Goal: Task Accomplishment & Management: Use online tool/utility

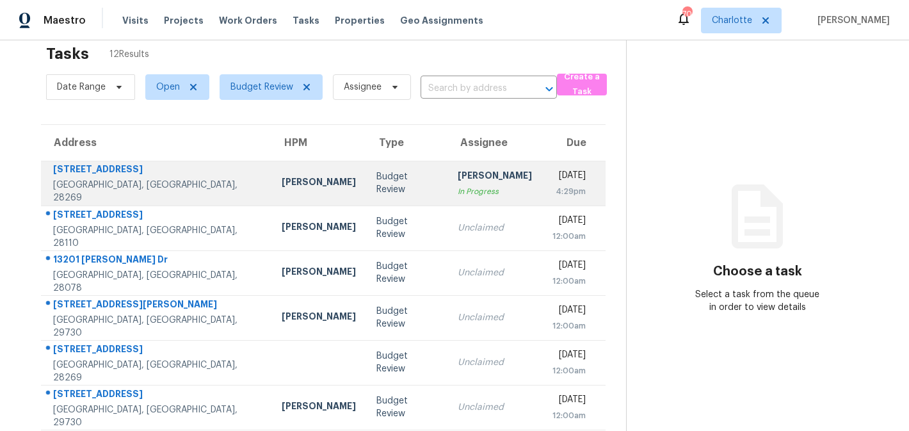
scroll to position [22, 0]
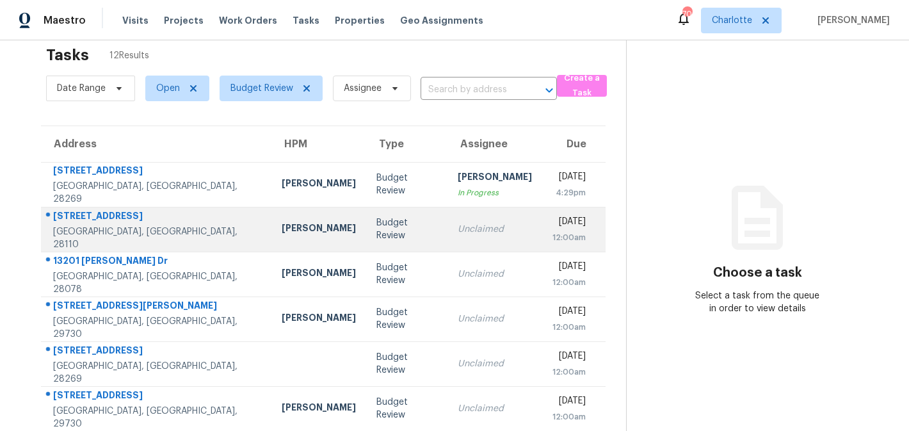
click at [376, 231] on div "Budget Review" at bounding box center [406, 229] width 61 height 26
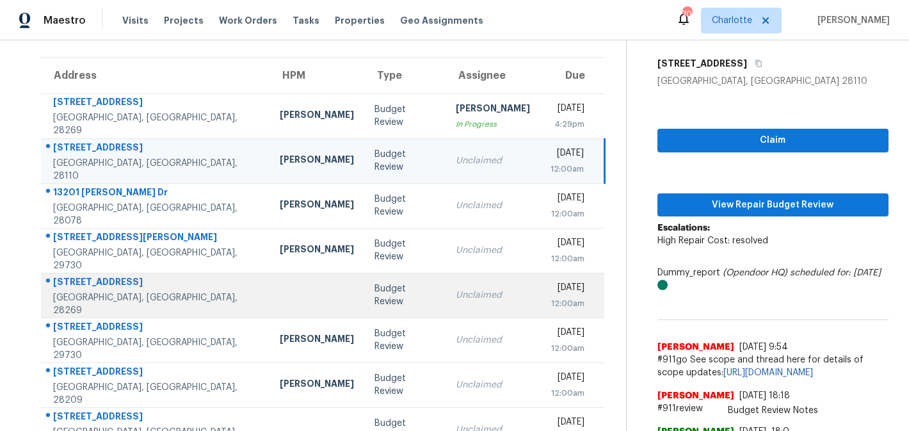
scroll to position [80, 0]
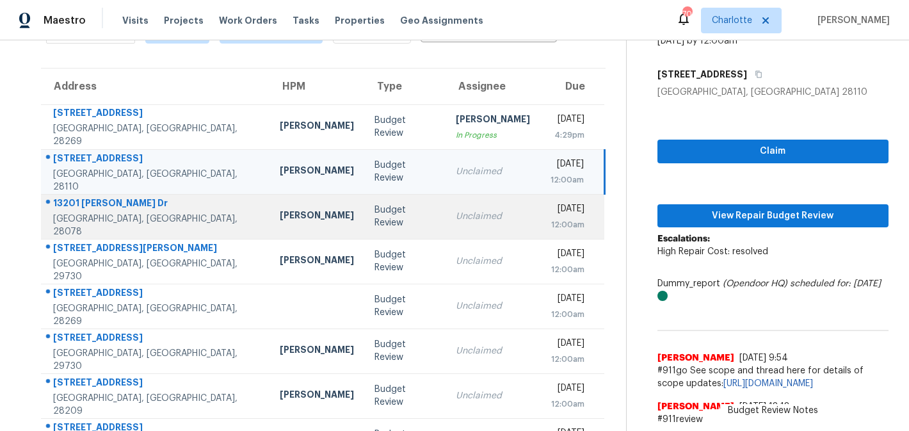
click at [456, 219] on div "Unclaimed" at bounding box center [493, 216] width 74 height 13
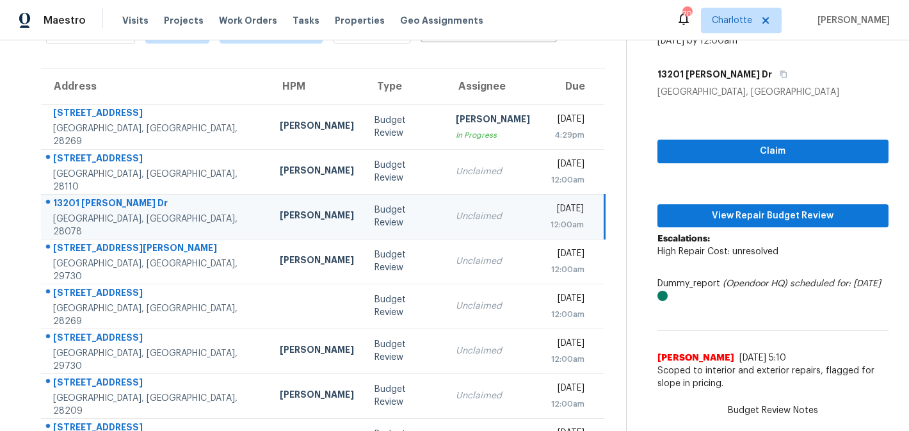
click at [160, 212] on div "13201 Roderick Dr" at bounding box center [156, 204] width 206 height 16
click at [763, 155] on span "Claim" at bounding box center [772, 151] width 211 height 16
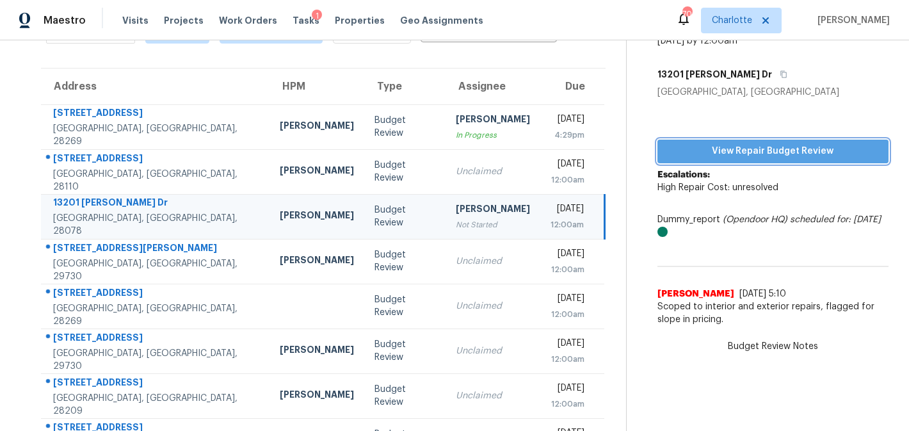
click at [763, 146] on span "View Repair Budget Review" at bounding box center [772, 151] width 211 height 16
click at [732, 143] on span "View Repair Budget Review" at bounding box center [772, 151] width 211 height 16
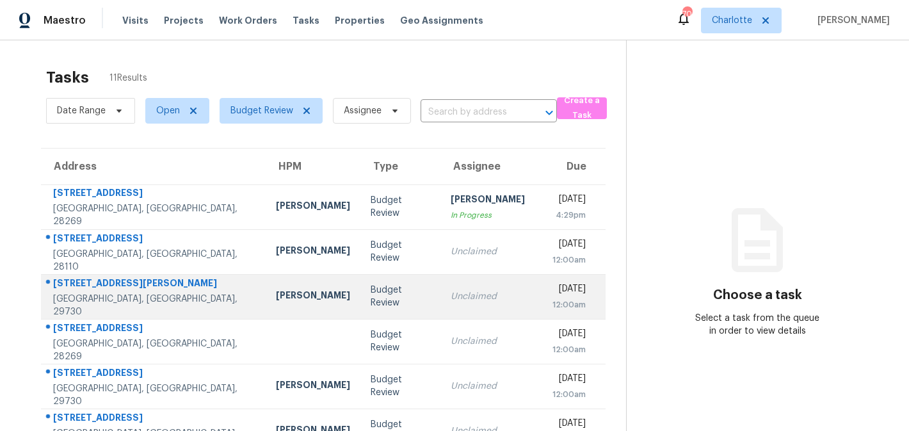
click at [473, 295] on td "Unclaimed" at bounding box center [487, 296] width 95 height 45
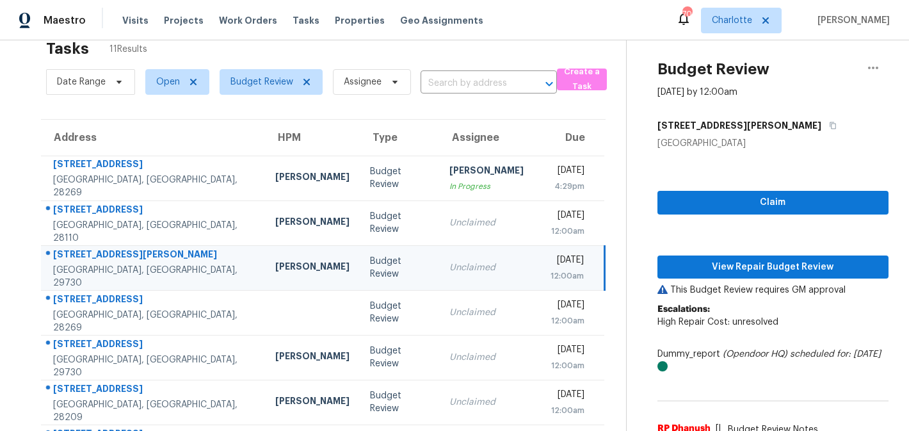
scroll to position [19, 0]
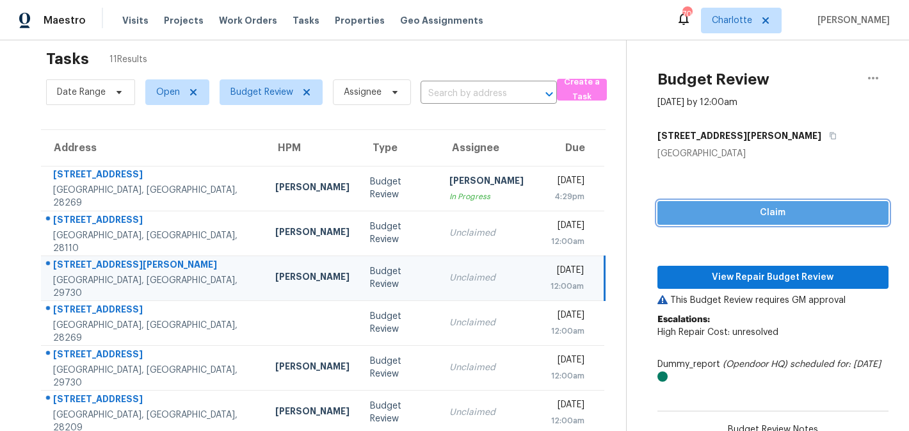
click at [717, 210] on span "Claim" at bounding box center [772, 213] width 211 height 16
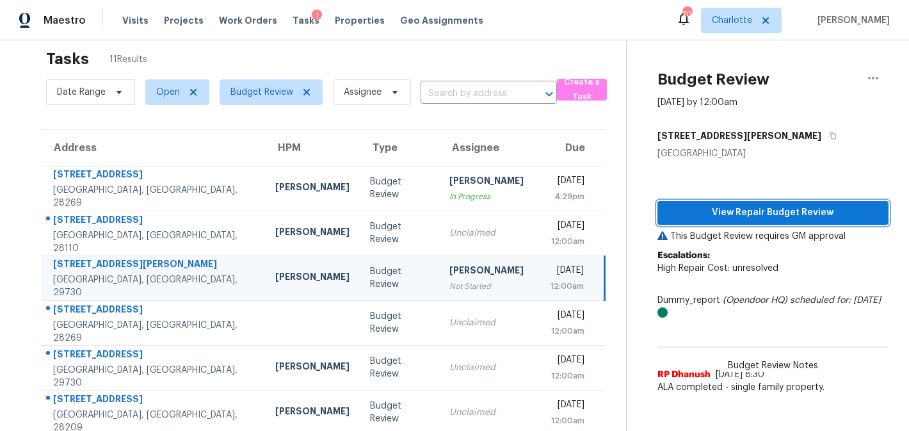
click at [786, 201] on button "View Repair Budget Review" at bounding box center [772, 213] width 231 height 24
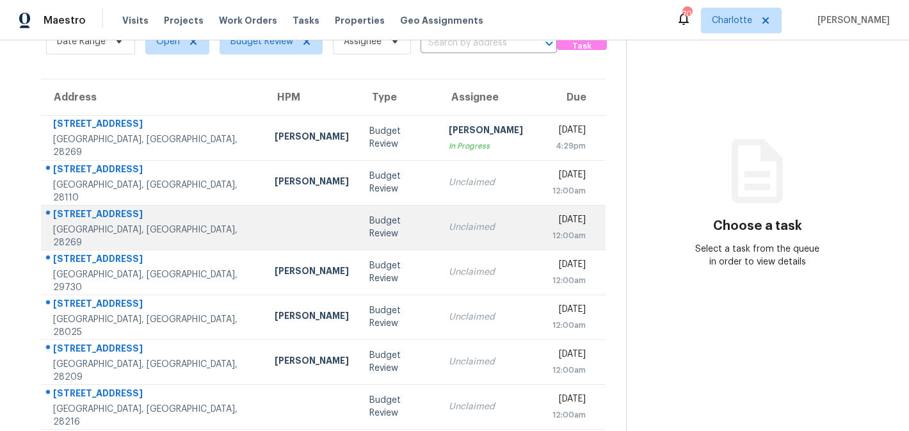
scroll to position [59, 0]
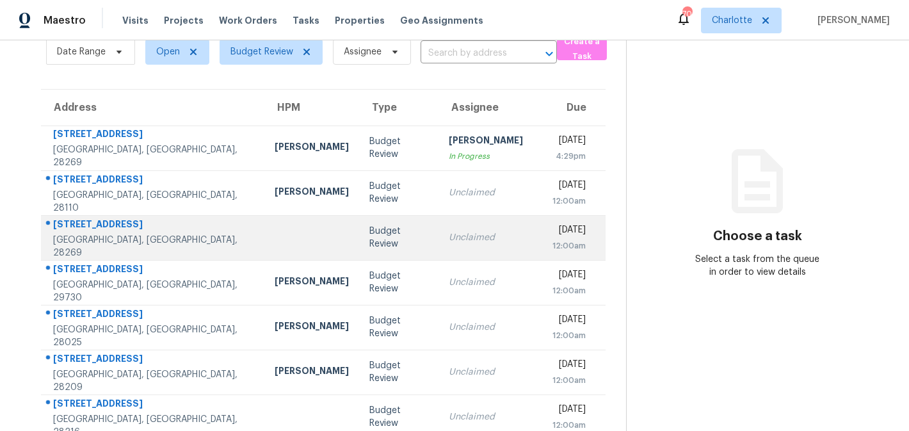
click at [383, 244] on td "Budget Review" at bounding box center [398, 237] width 79 height 45
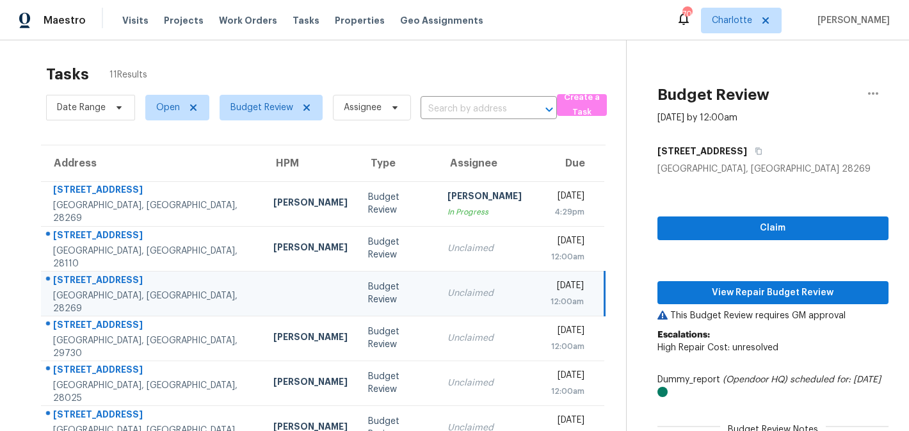
scroll to position [0, 0]
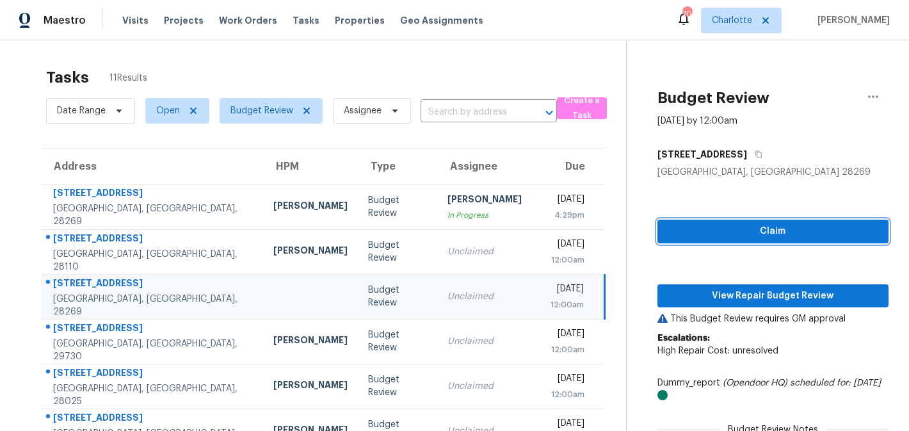
click at [721, 240] on button "Claim" at bounding box center [772, 231] width 231 height 24
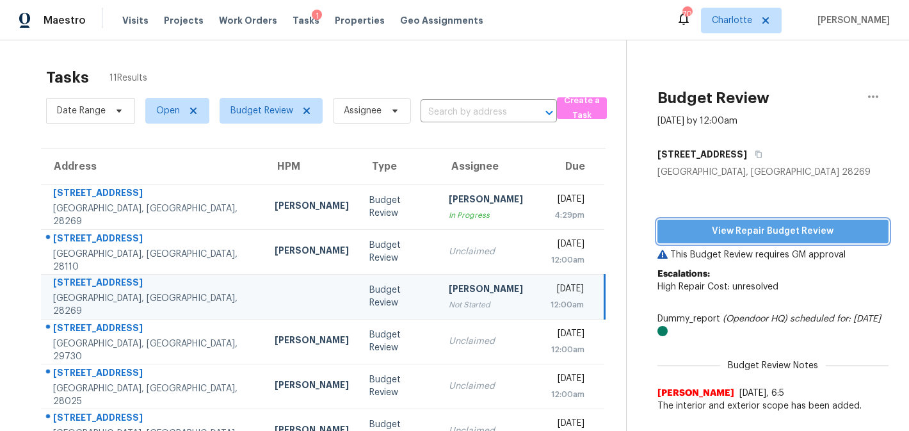
click at [786, 237] on span "View Repair Budget Review" at bounding box center [772, 231] width 211 height 16
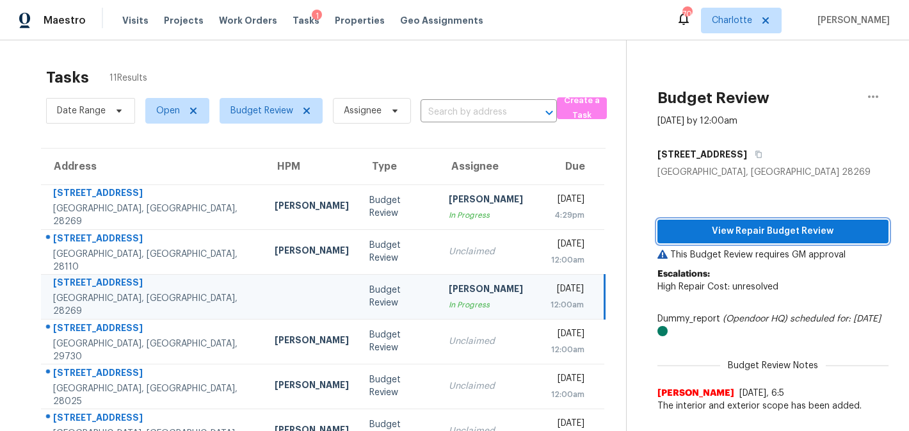
click at [717, 235] on span "View Repair Budget Review" at bounding box center [772, 231] width 211 height 16
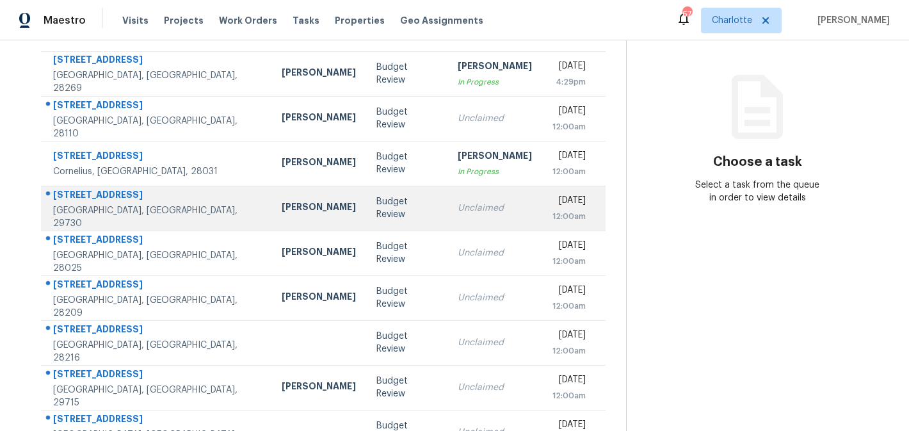
scroll to position [167, 0]
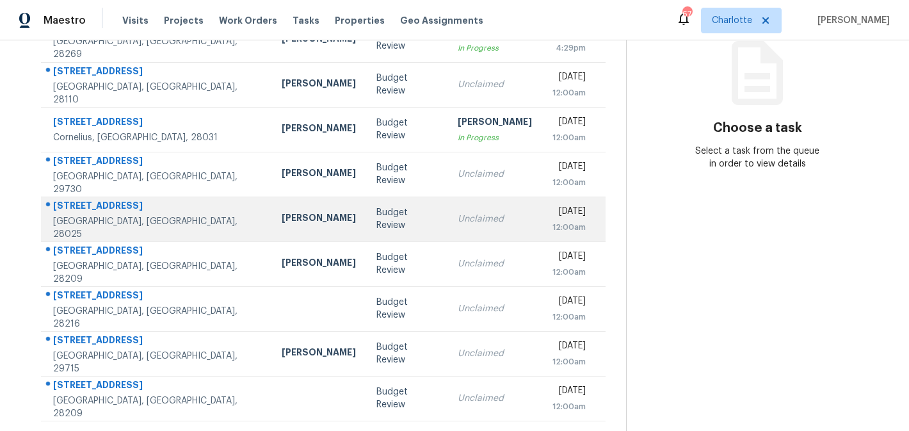
click at [376, 218] on div "Budget Review" at bounding box center [406, 219] width 61 height 26
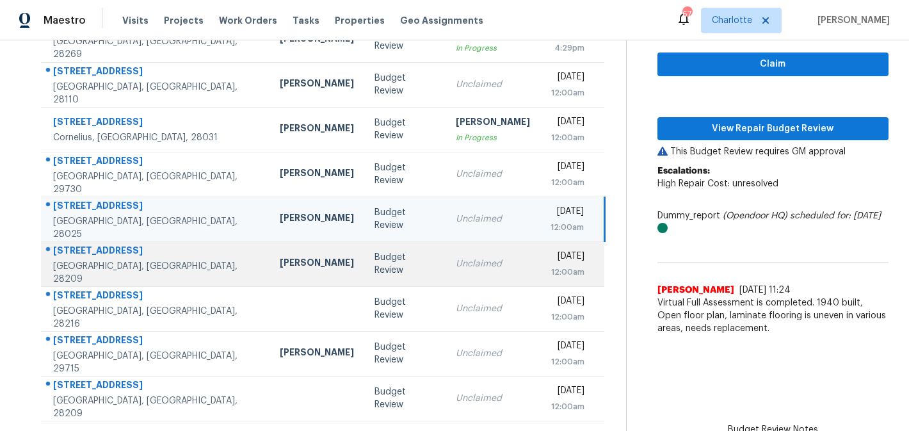
scroll to position [5, 0]
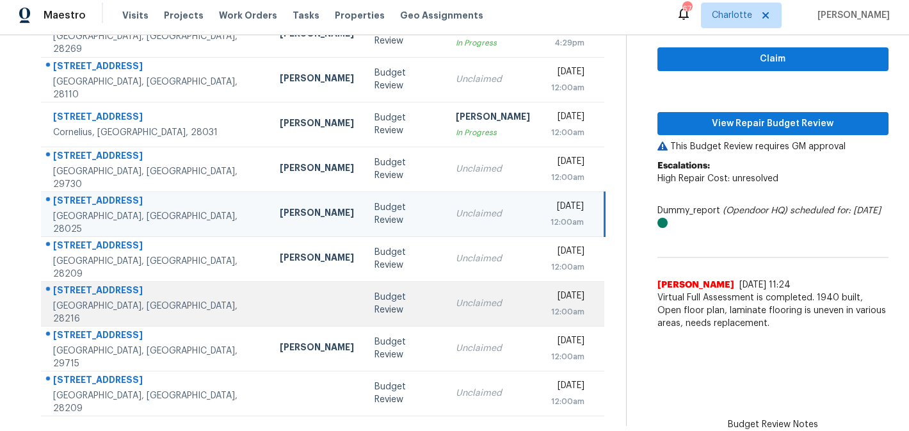
click at [445, 313] on td "Unclaimed" at bounding box center [492, 303] width 95 height 45
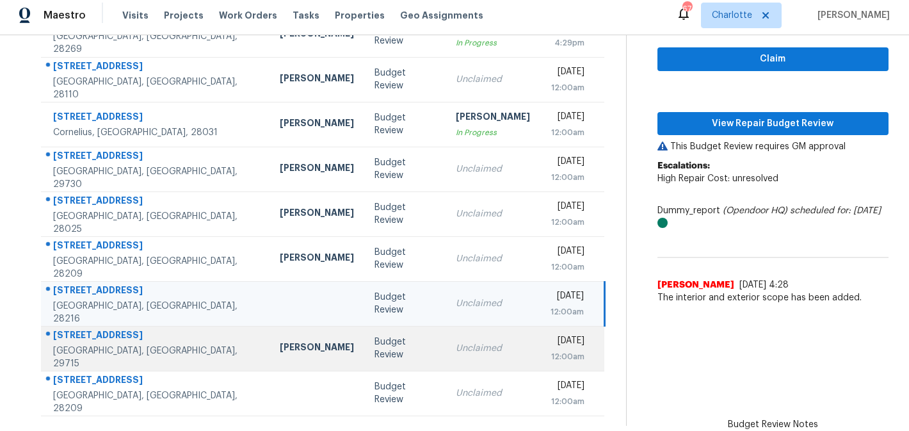
click at [463, 346] on td "Unclaimed" at bounding box center [492, 348] width 95 height 45
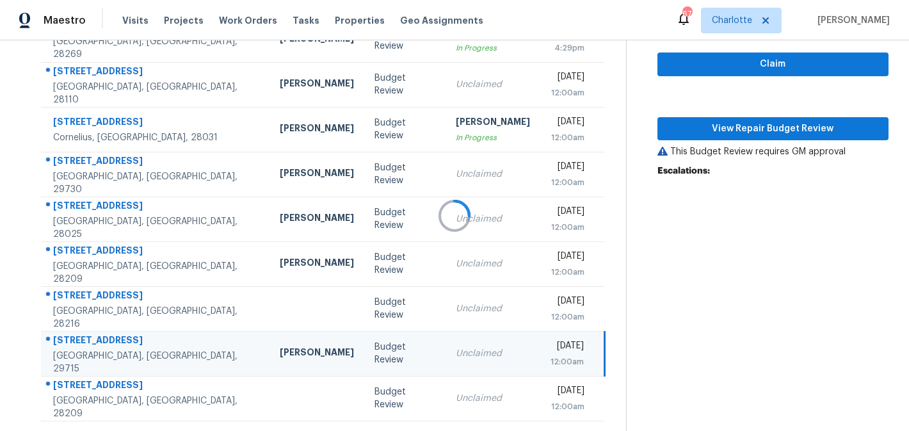
scroll to position [0, 0]
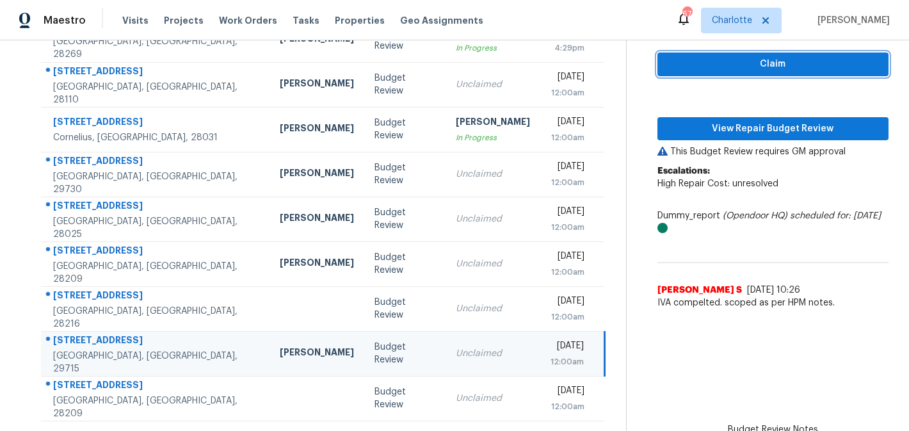
click at [766, 68] on span "Claim" at bounding box center [772, 64] width 211 height 16
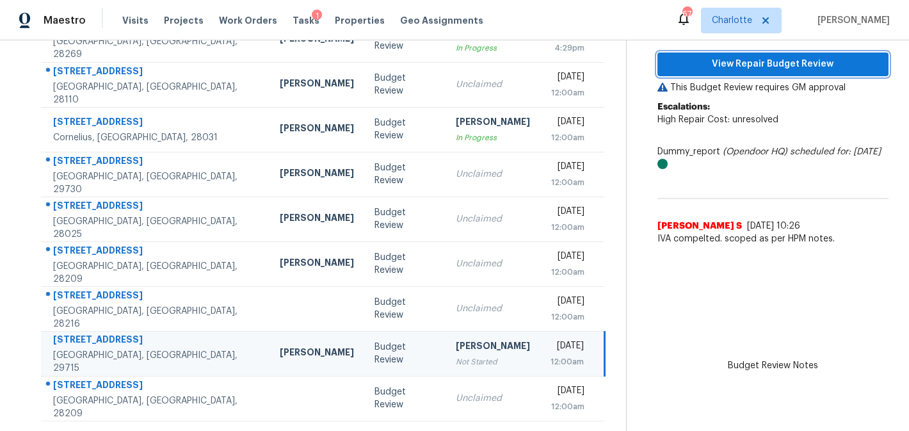
click at [783, 68] on span "View Repair Budget Review" at bounding box center [772, 64] width 211 height 16
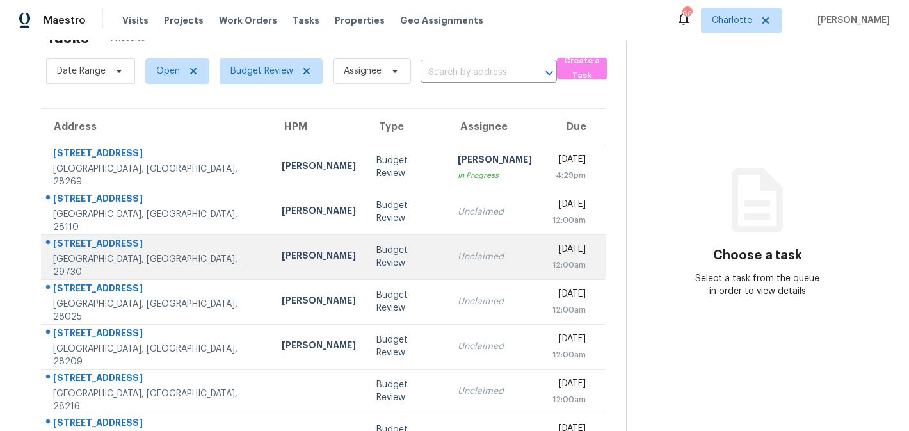
scroll to position [77, 0]
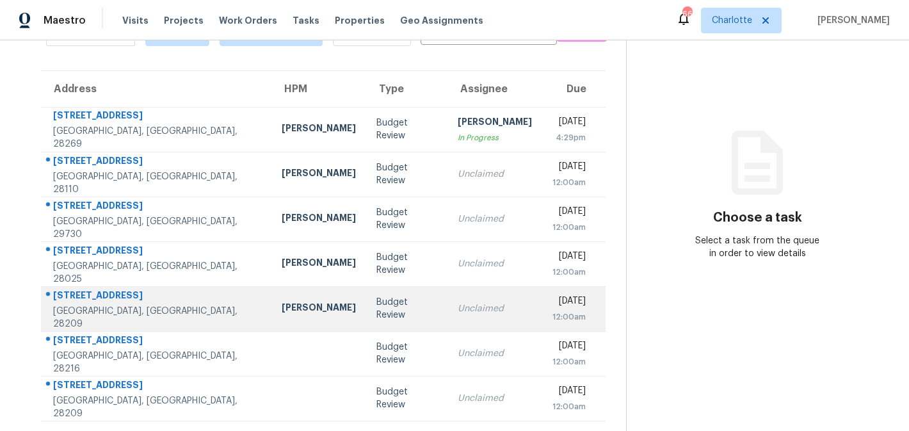
click at [463, 312] on div "Unclaimed" at bounding box center [494, 308] width 74 height 13
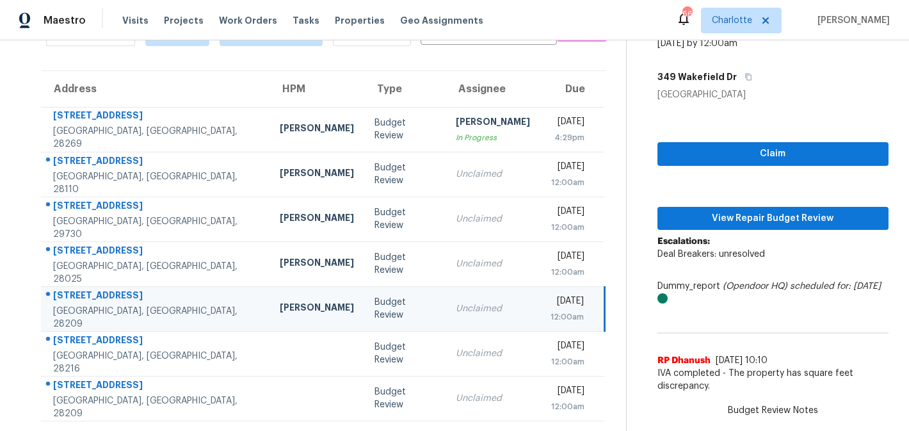
click at [374, 313] on div "Budget Review" at bounding box center [404, 309] width 60 height 26
click at [732, 155] on span "Claim" at bounding box center [772, 154] width 211 height 16
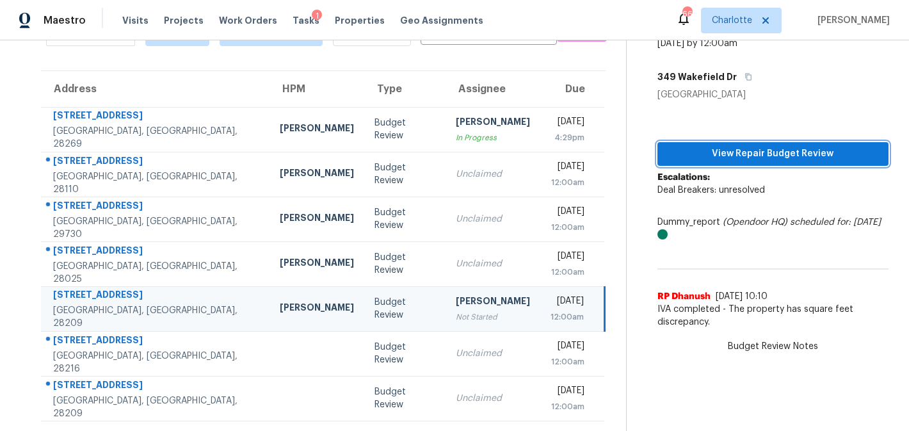
click at [742, 162] on button "View Repair Budget Review" at bounding box center [772, 154] width 231 height 24
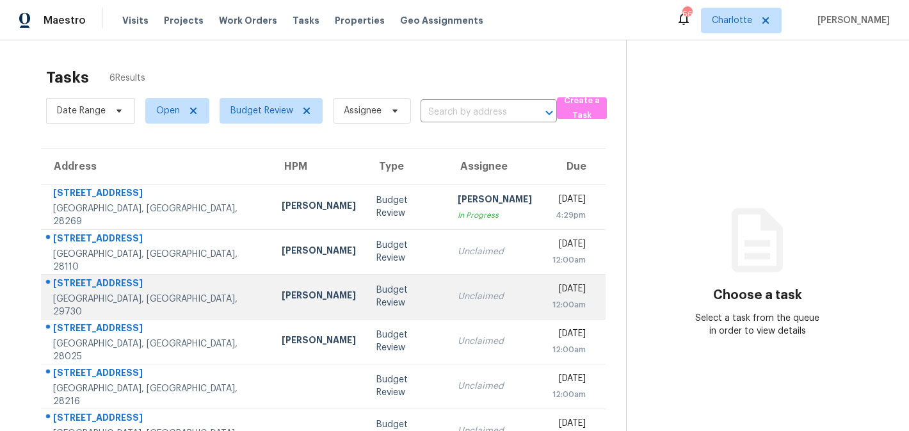
scroll to position [40, 0]
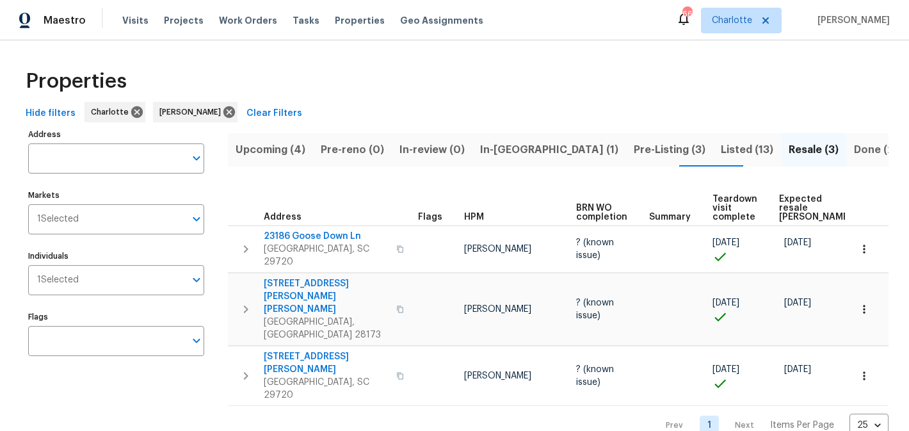
click at [275, 148] on span "Upcoming (4)" at bounding box center [270, 150] width 70 height 18
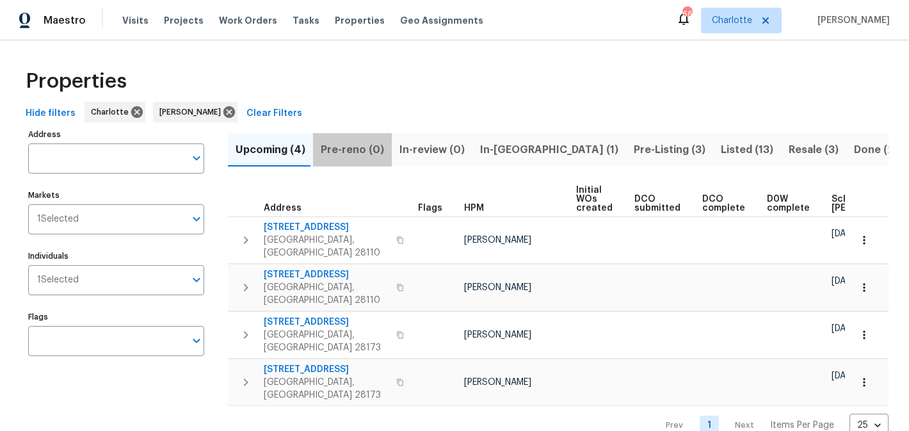
click at [353, 141] on span "Pre-reno (0)" at bounding box center [352, 150] width 63 height 18
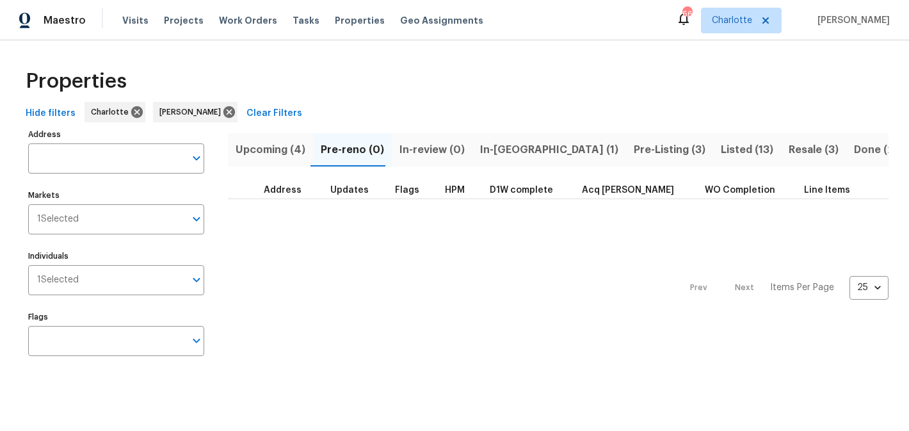
click at [411, 142] on span "In-review (0)" at bounding box center [431, 150] width 65 height 18
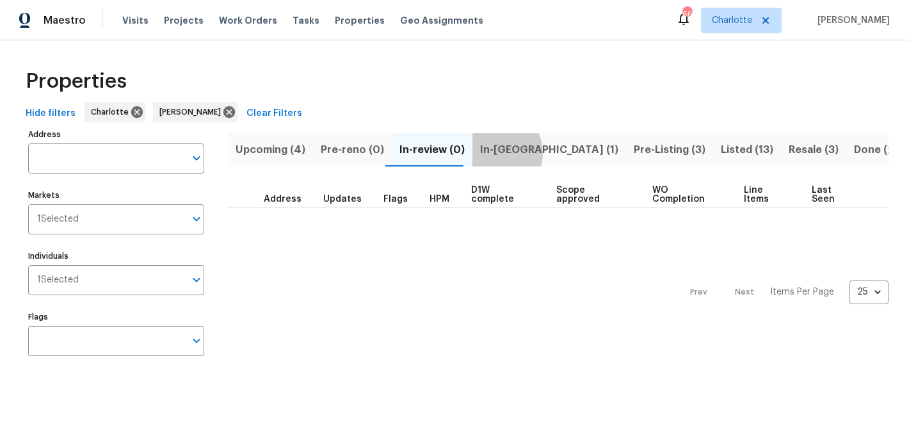
click at [487, 152] on span "In-reno (1)" at bounding box center [549, 150] width 138 height 18
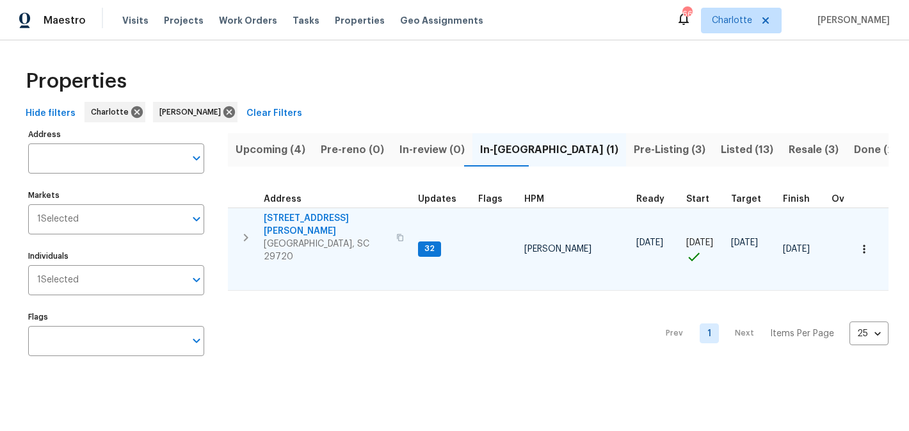
click at [315, 219] on span "2744 Lyndell Way" at bounding box center [326, 225] width 125 height 26
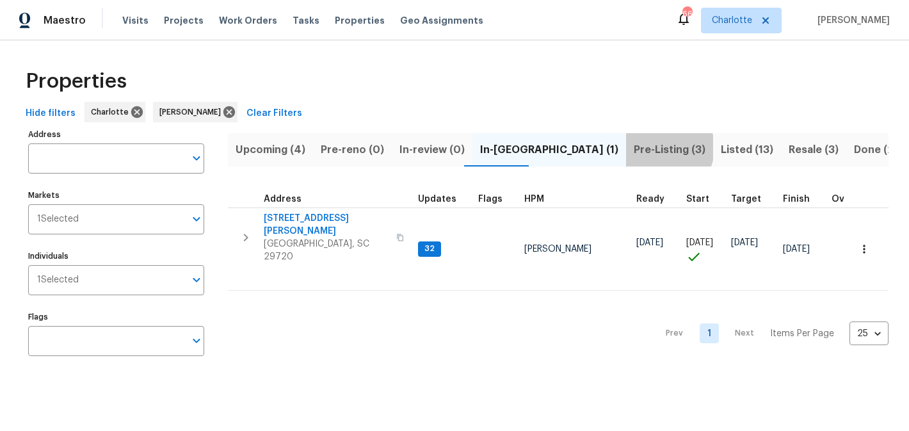
click at [633, 147] on span "Pre-Listing (3)" at bounding box center [669, 150] width 72 height 18
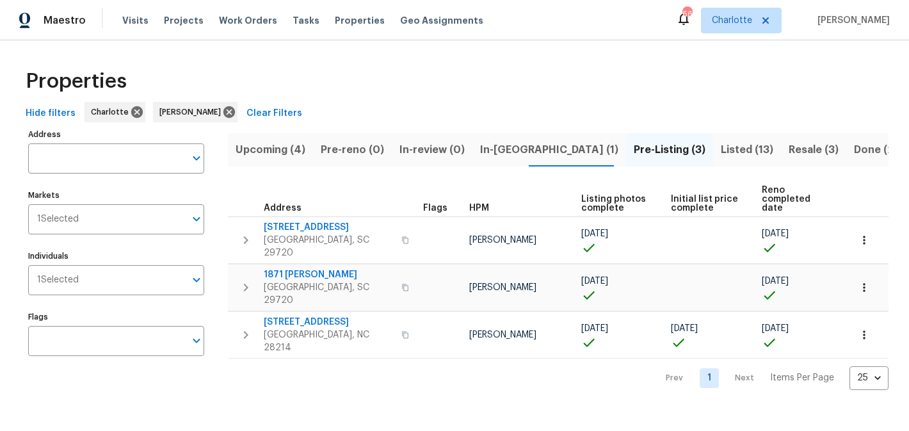
click at [720, 151] on span "Listed (13)" at bounding box center [746, 150] width 52 height 18
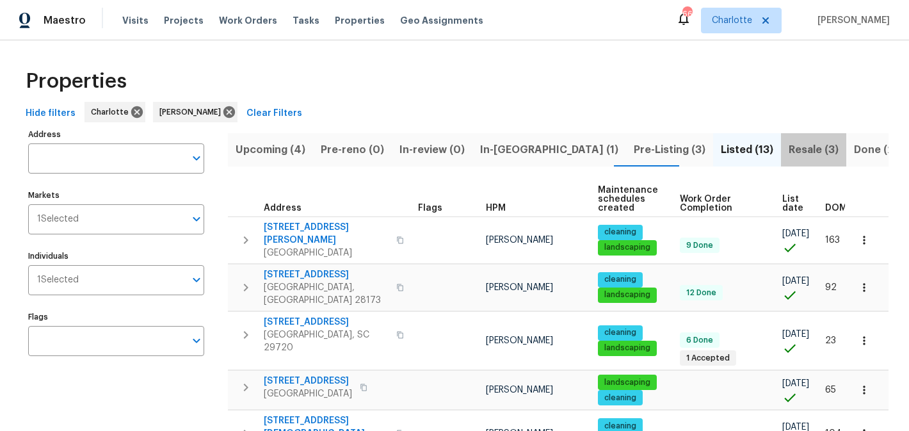
click at [788, 148] on span "Resale (3)" at bounding box center [813, 150] width 50 height 18
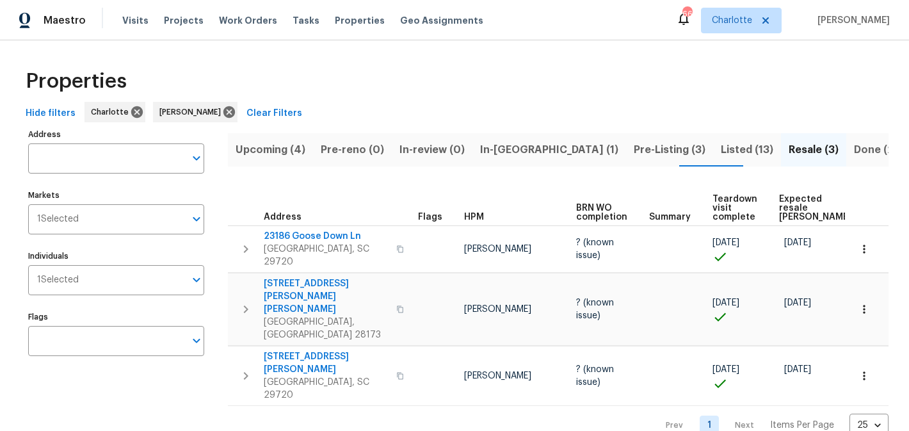
click at [633, 146] on span "Pre-Listing (3)" at bounding box center [669, 150] width 72 height 18
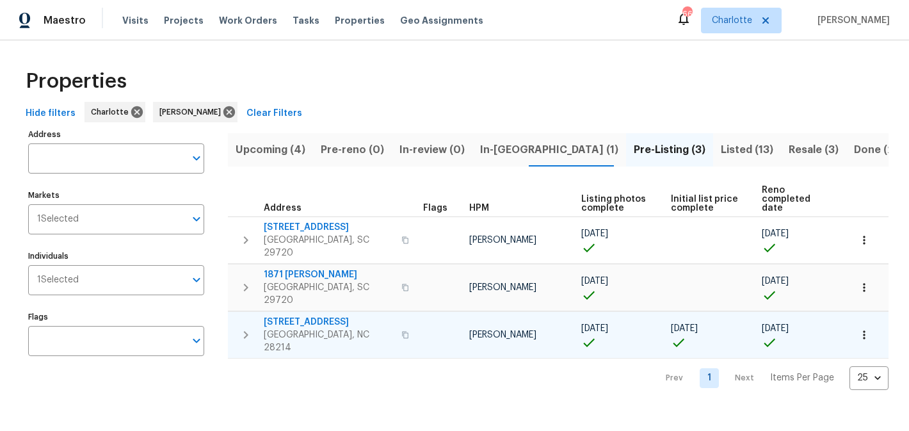
click at [301, 315] on span "[STREET_ADDRESS]" at bounding box center [329, 321] width 130 height 13
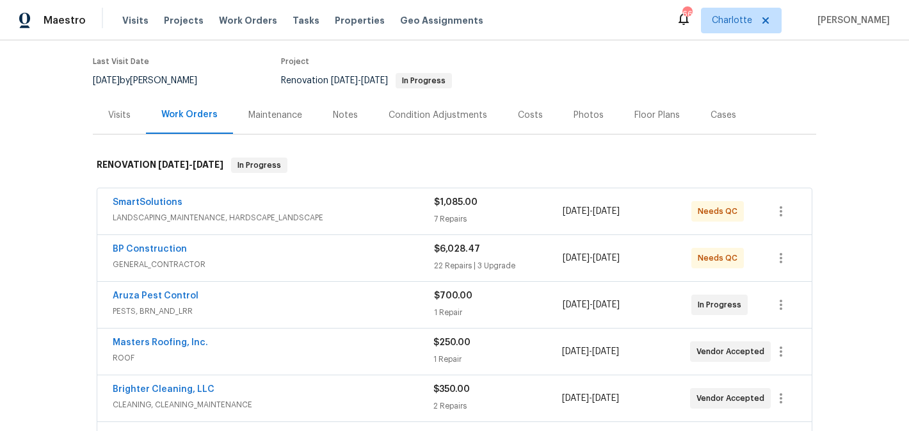
scroll to position [95, 0]
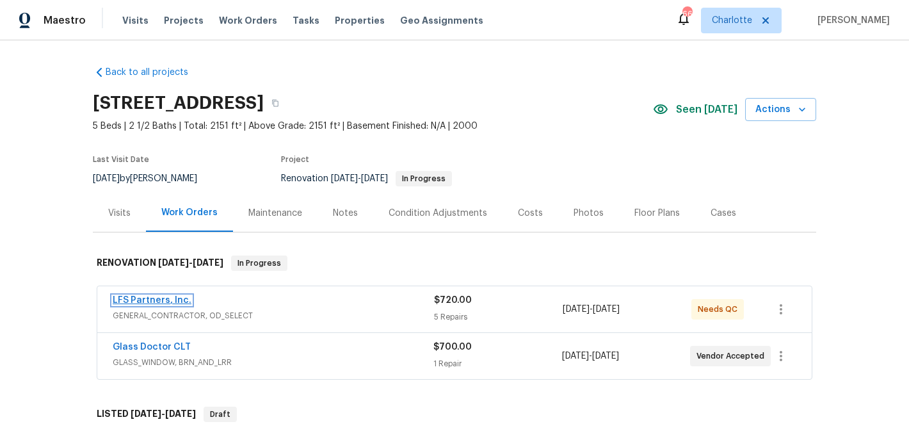
click at [155, 300] on link "LFS Partners, Inc." at bounding box center [152, 300] width 79 height 9
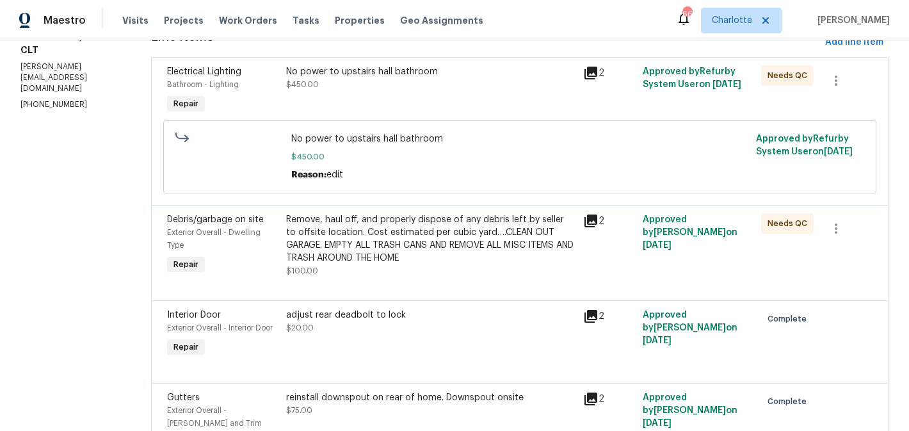
scroll to position [200, 0]
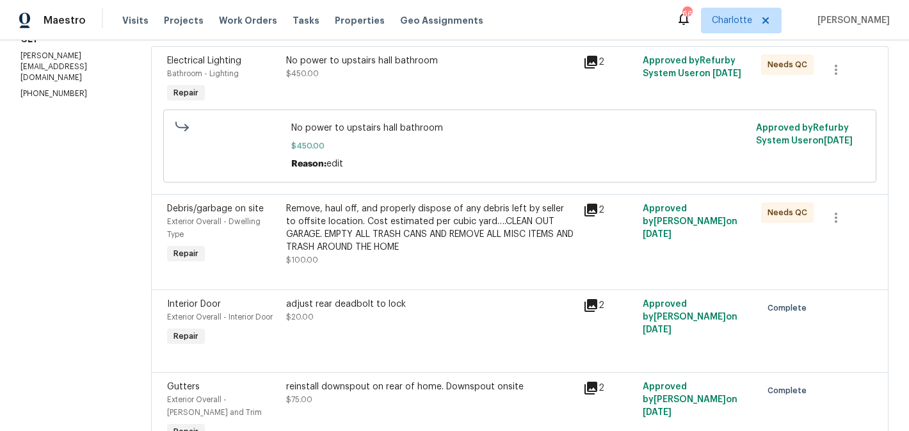
click at [425, 245] on div "Remove, haul off, and properly dispose of any debris left by seller to offsite …" at bounding box center [430, 227] width 289 height 51
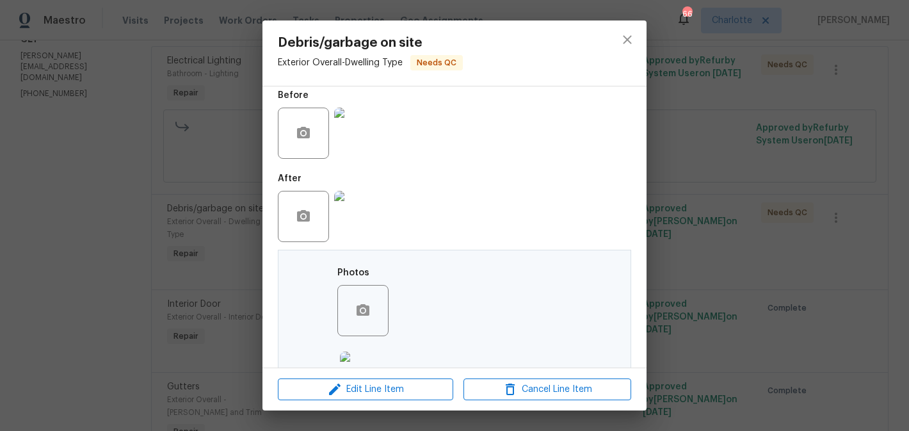
scroll to position [0, 0]
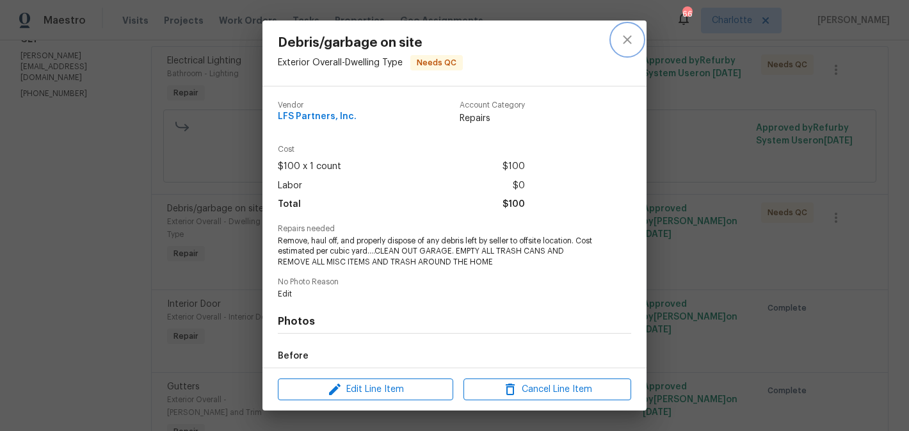
click at [630, 45] on icon "close" at bounding box center [626, 39] width 15 height 15
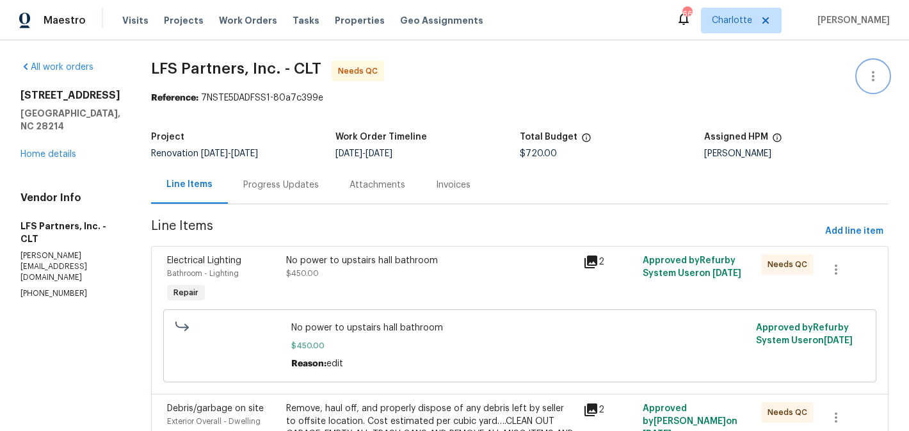
click at [877, 67] on button "button" at bounding box center [872, 76] width 31 height 31
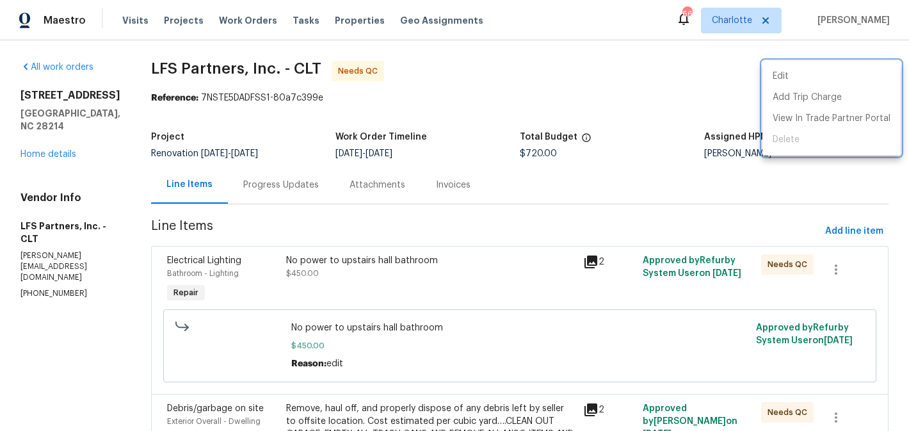
click at [598, 95] on div at bounding box center [454, 215] width 909 height 431
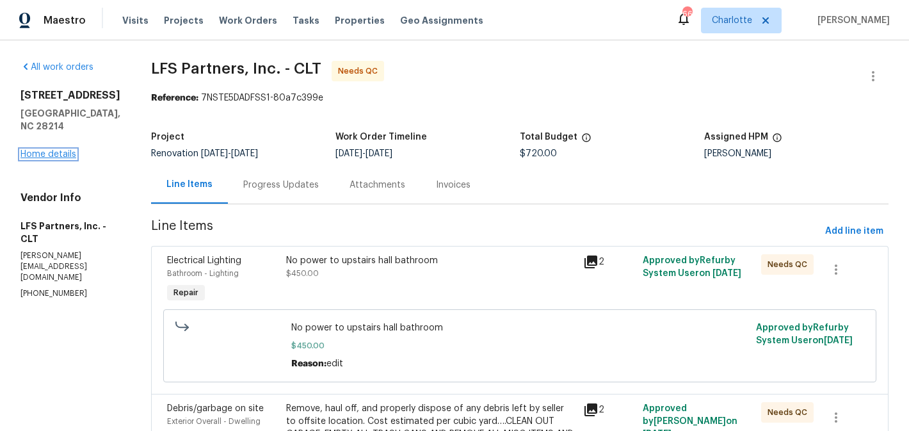
click at [49, 150] on link "Home details" at bounding box center [48, 154] width 56 height 9
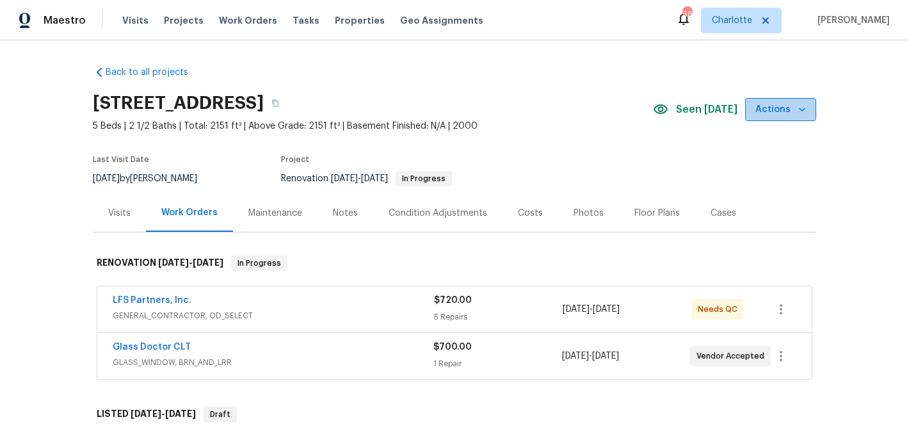
click at [786, 115] on span "Actions" at bounding box center [780, 110] width 51 height 16
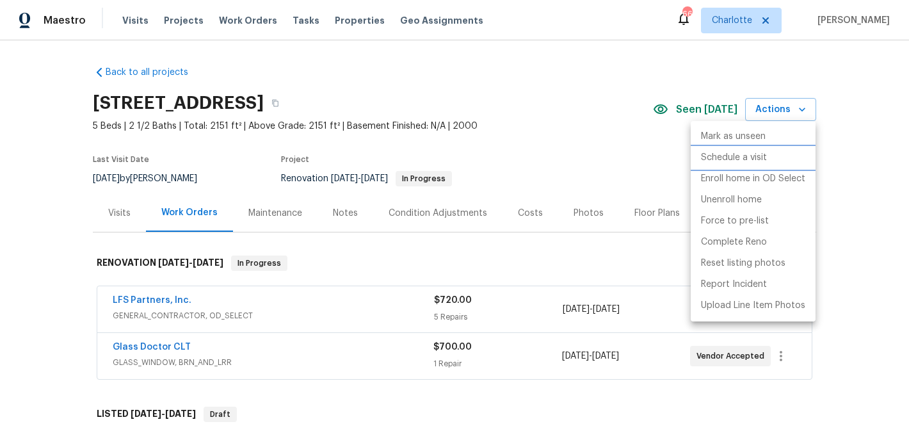
click at [742, 156] on p "Schedule a visit" at bounding box center [734, 157] width 66 height 13
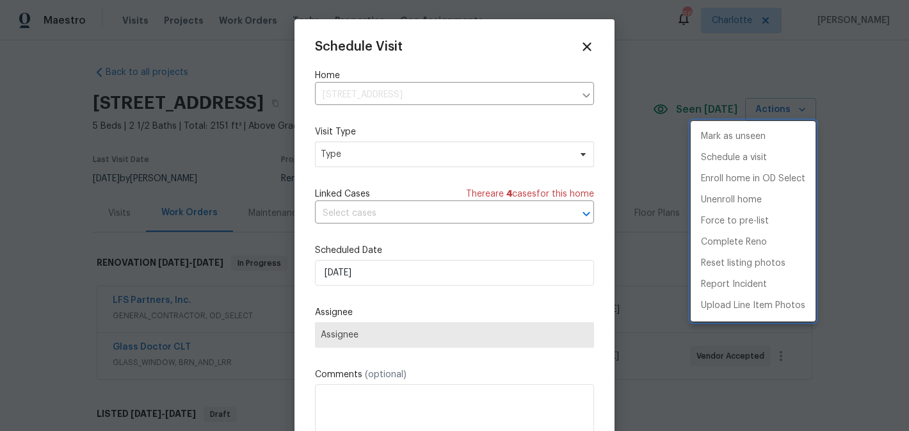
click at [417, 158] on div at bounding box center [454, 215] width 909 height 431
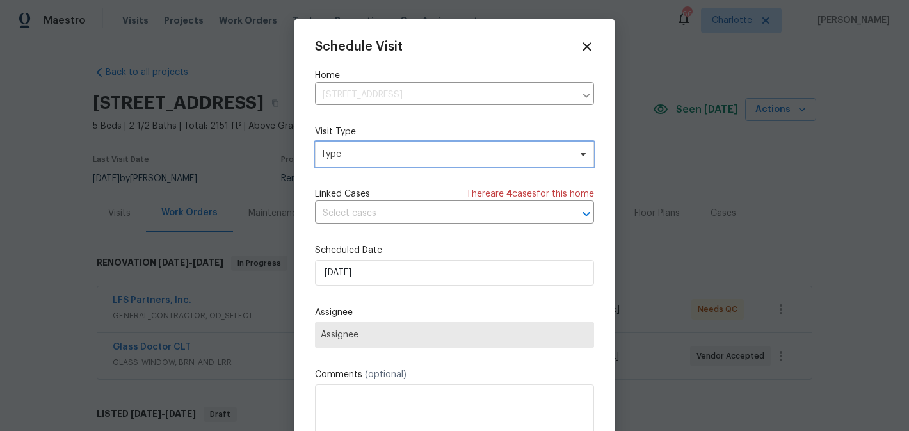
click at [417, 158] on span "Type" at bounding box center [445, 154] width 249 height 13
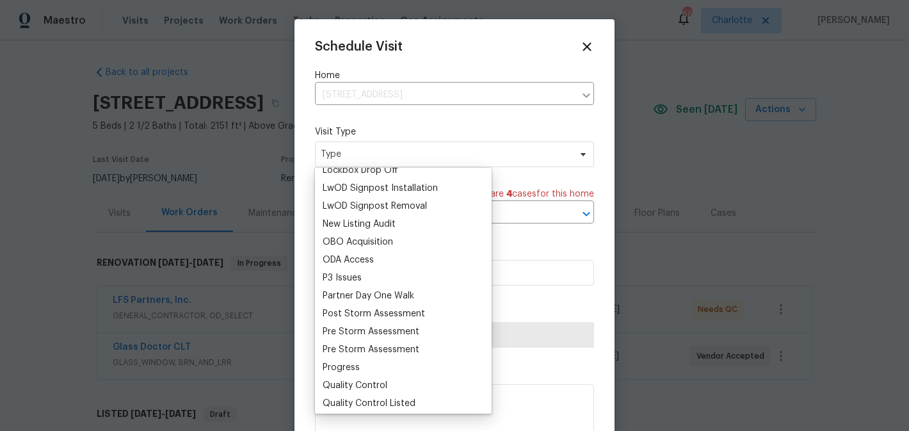
scroll to position [673, 0]
click at [334, 365] on div "Progress" at bounding box center [340, 366] width 37 height 13
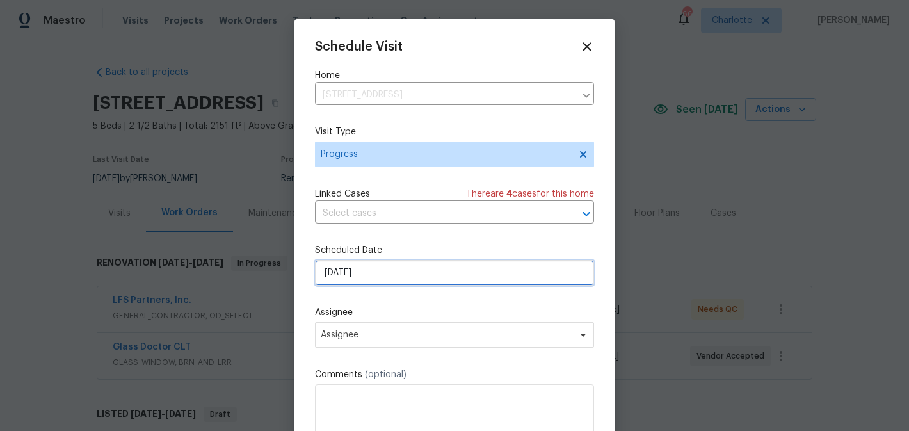
click at [408, 271] on input "[DATE]" at bounding box center [454, 273] width 279 height 26
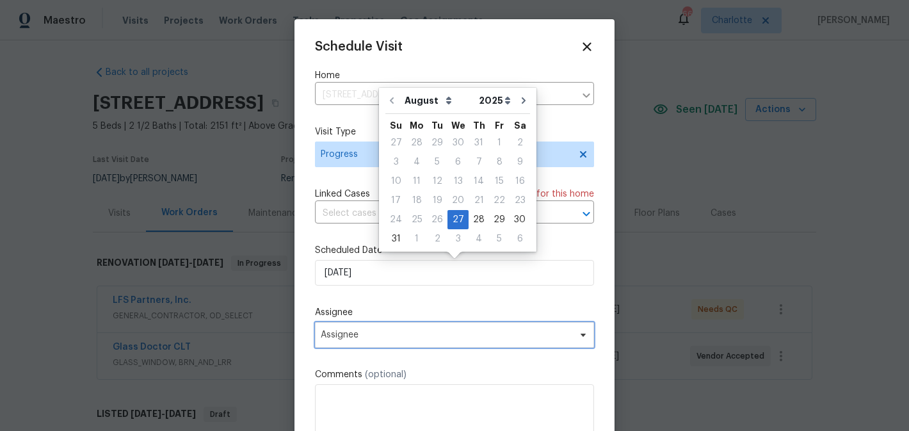
click at [413, 335] on span "Assignee" at bounding box center [446, 335] width 251 height 10
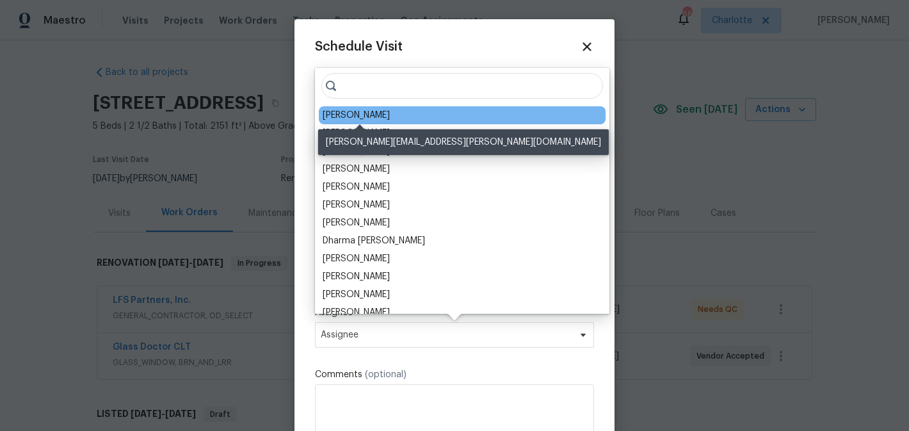
click at [376, 116] on div "[PERSON_NAME]" at bounding box center [355, 115] width 67 height 13
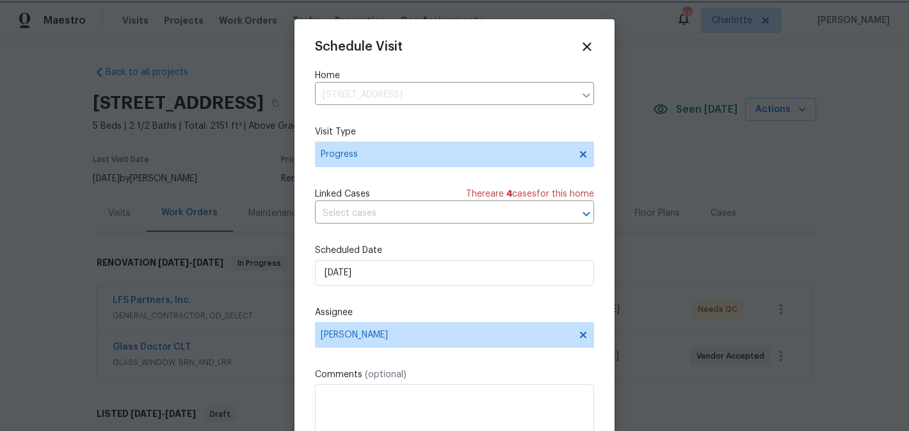
scroll to position [23, 0]
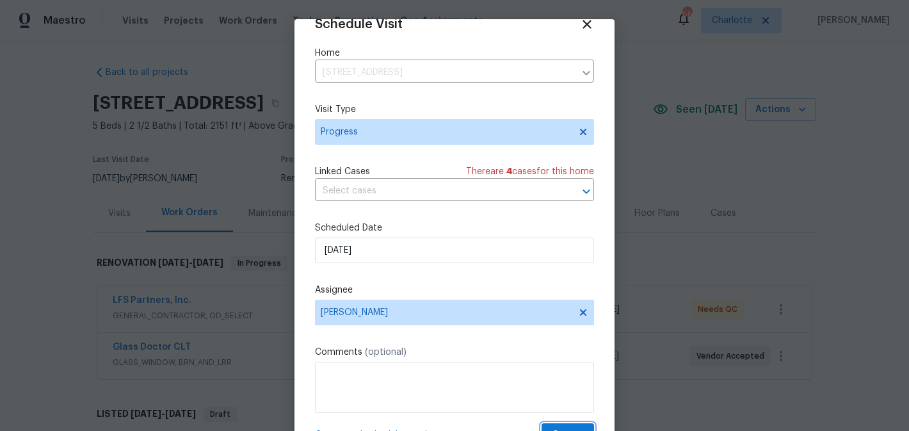
click at [571, 423] on button "Create" at bounding box center [567, 435] width 52 height 24
